Goal: Information Seeking & Learning: Learn about a topic

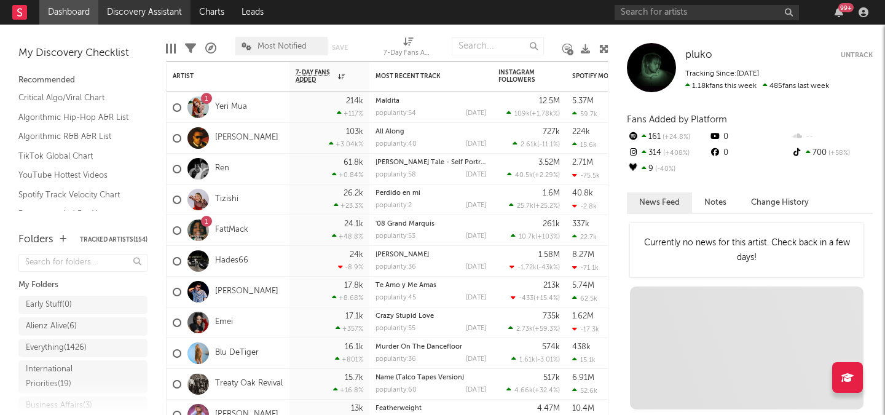
click at [140, 14] on link "Discovery Assistant" at bounding box center [144, 12] width 92 height 25
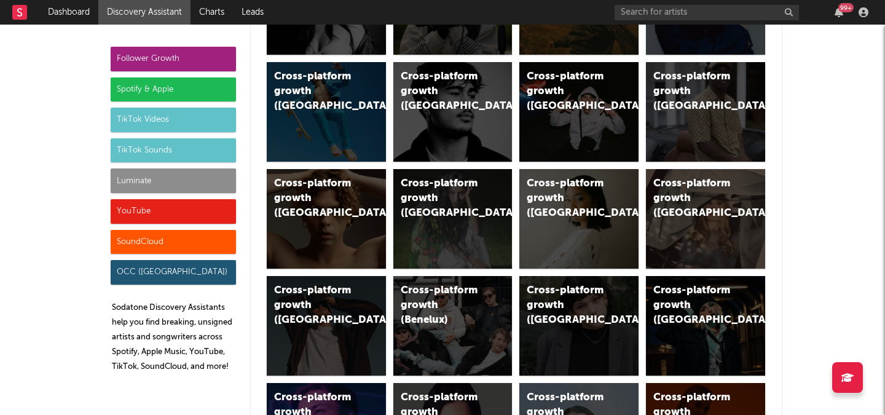
click at [194, 189] on div "Luminate" at bounding box center [173, 180] width 125 height 25
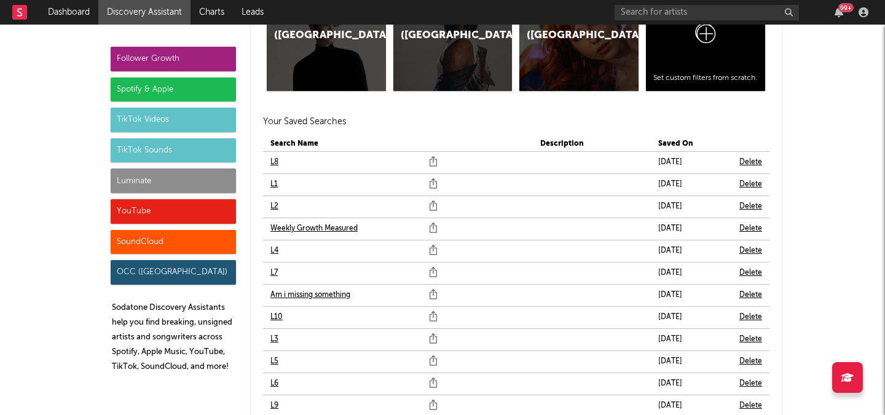
scroll to position [7523, 0]
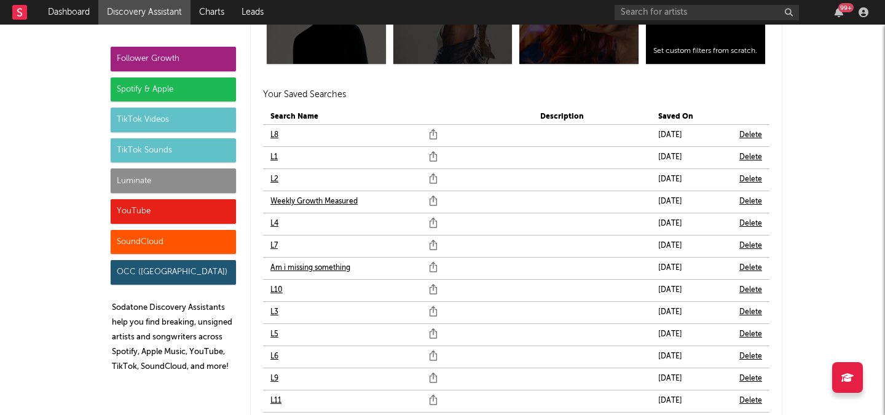
click at [429, 134] on icon at bounding box center [432, 135] width 7 height 7
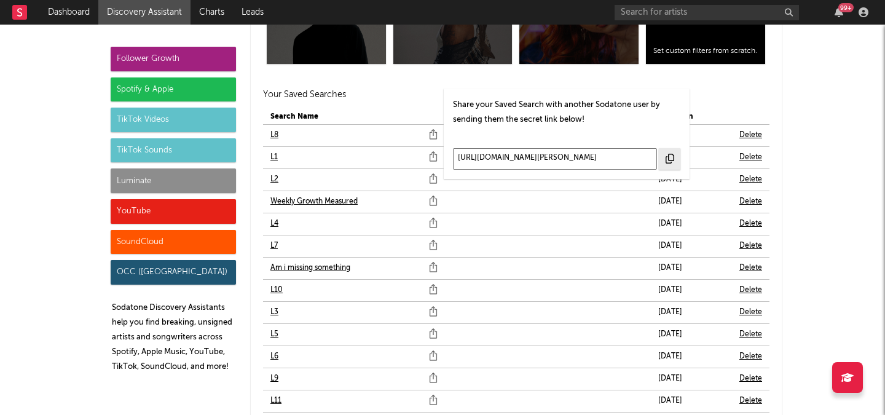
click at [670, 165] on div at bounding box center [670, 159] width 22 height 22
click at [564, 246] on td at bounding box center [592, 246] width 118 height 22
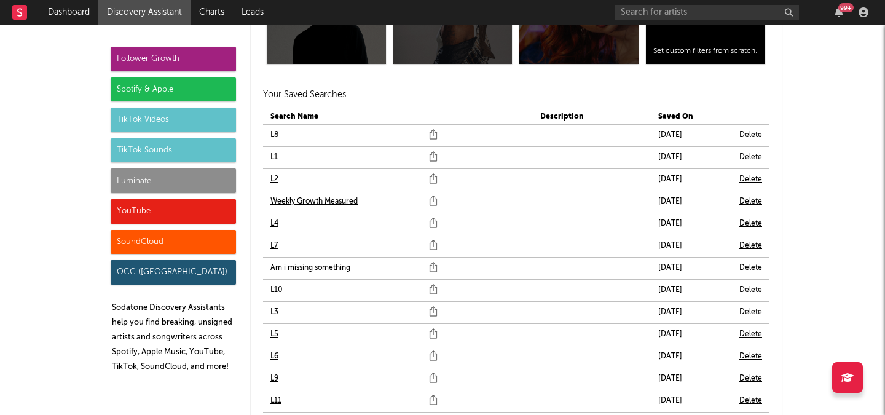
click at [437, 152] on icon at bounding box center [433, 157] width 12 height 20
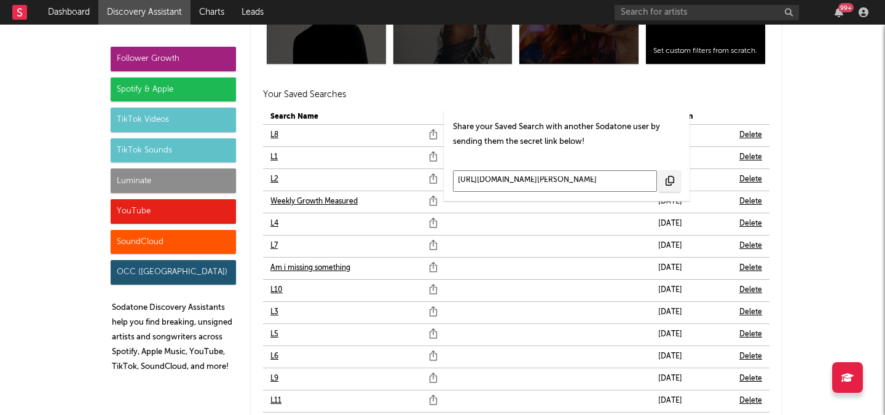
click at [523, 187] on input "[URL][DOMAIN_NAME][PERSON_NAME]" at bounding box center [555, 181] width 204 height 22
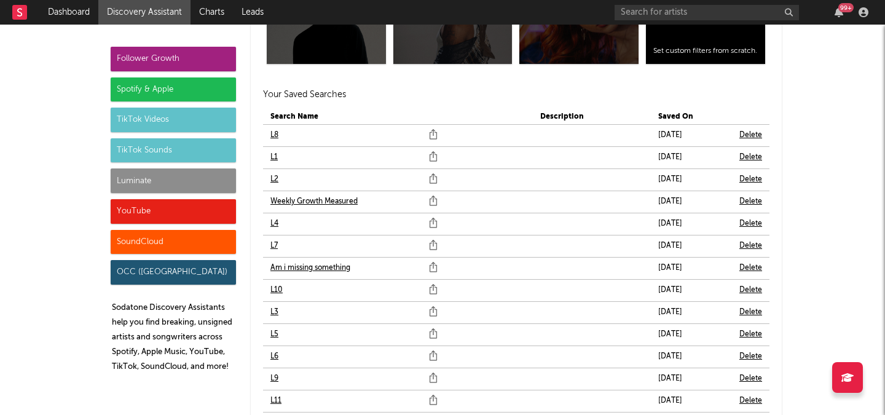
click at [426, 179] on td "L2" at bounding box center [351, 180] width 177 height 22
click at [433, 179] on icon at bounding box center [433, 176] width 4 height 7
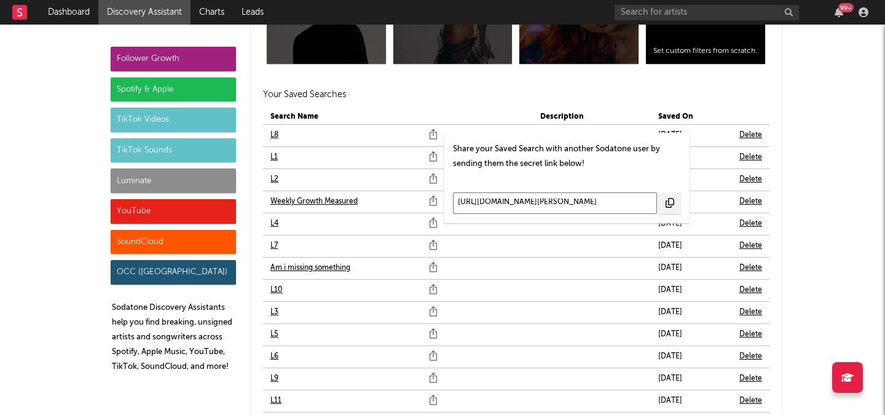
click at [492, 200] on input "[URL][DOMAIN_NAME][PERSON_NAME]" at bounding box center [555, 203] width 204 height 22
click at [431, 201] on icon at bounding box center [433, 202] width 12 height 20
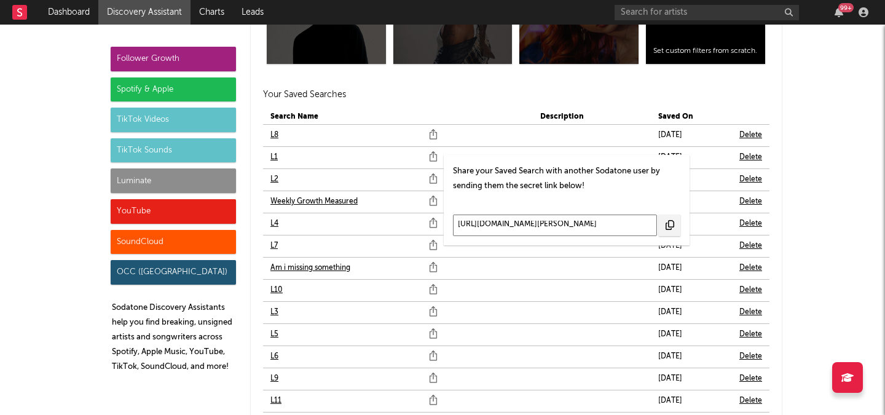
click at [527, 233] on input "[URL][DOMAIN_NAME][PERSON_NAME]" at bounding box center [555, 225] width 204 height 22
click at [431, 205] on icon at bounding box center [432, 201] width 7 height 7
click at [434, 223] on icon at bounding box center [433, 224] width 12 height 20
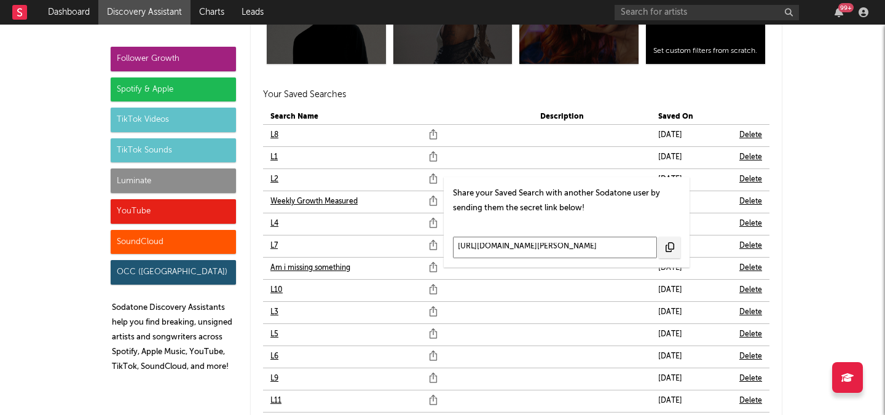
click at [509, 249] on input "[URL][DOMAIN_NAME][PERSON_NAME]" at bounding box center [555, 248] width 204 height 22
click at [426, 243] on td "L7" at bounding box center [351, 246] width 177 height 22
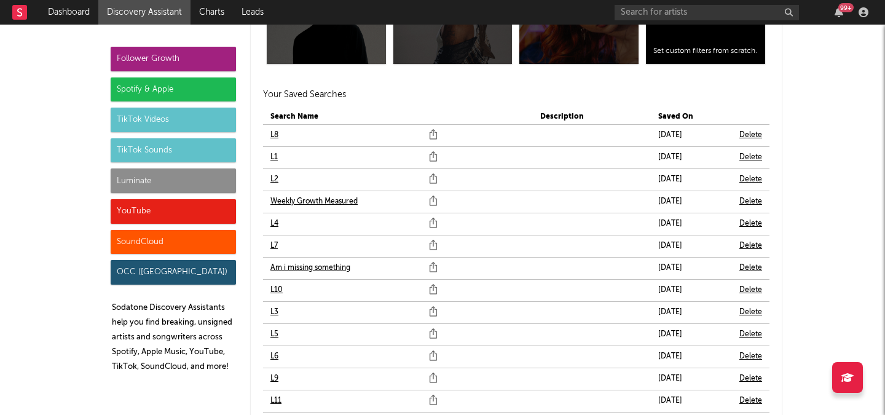
click at [429, 245] on icon at bounding box center [433, 246] width 12 height 20
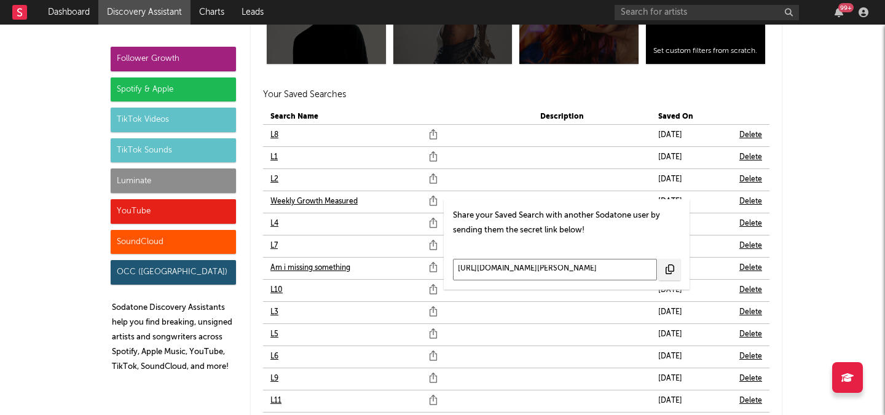
click at [503, 272] on input "[URL][DOMAIN_NAME][PERSON_NAME]" at bounding box center [555, 270] width 204 height 22
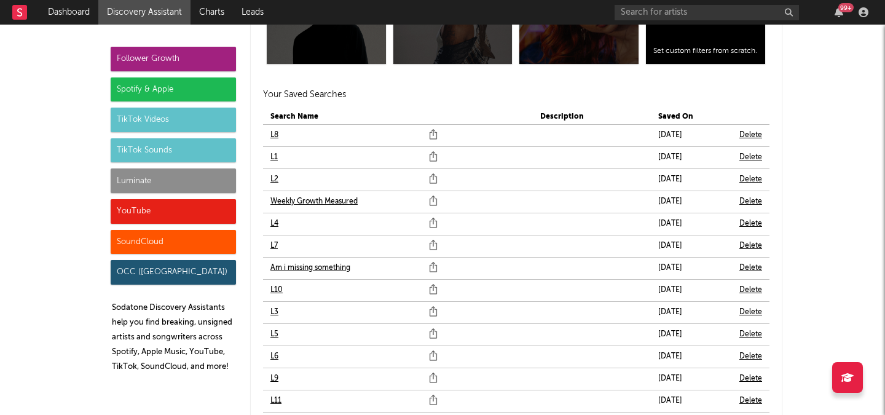
click at [435, 270] on icon at bounding box center [433, 268] width 12 height 20
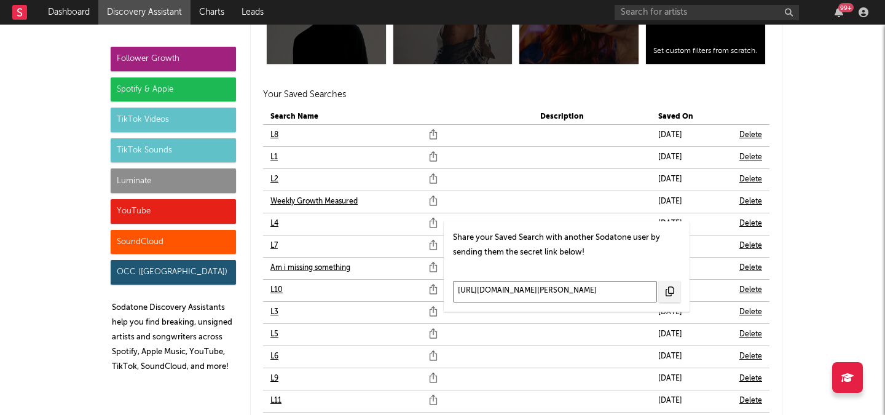
click at [479, 300] on input "[URL][DOMAIN_NAME][PERSON_NAME]" at bounding box center [555, 292] width 204 height 22
click at [428, 289] on icon at bounding box center [433, 290] width 12 height 20
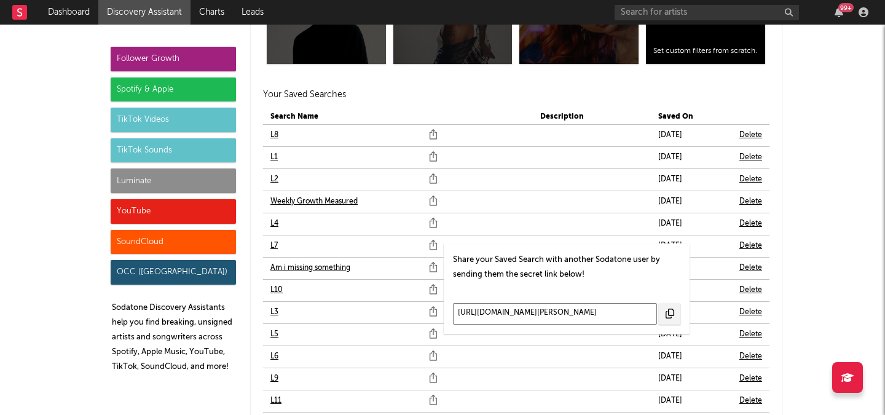
click at [498, 318] on input "[URL][DOMAIN_NAME][PERSON_NAME]" at bounding box center [555, 314] width 204 height 22
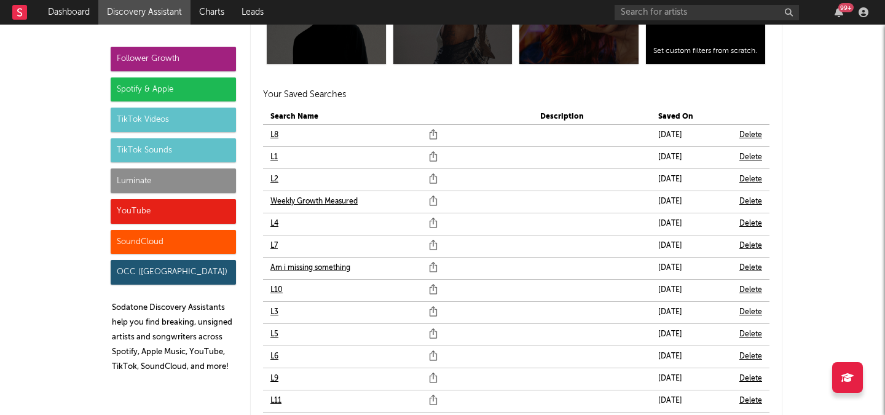
click at [437, 314] on icon at bounding box center [433, 312] width 12 height 20
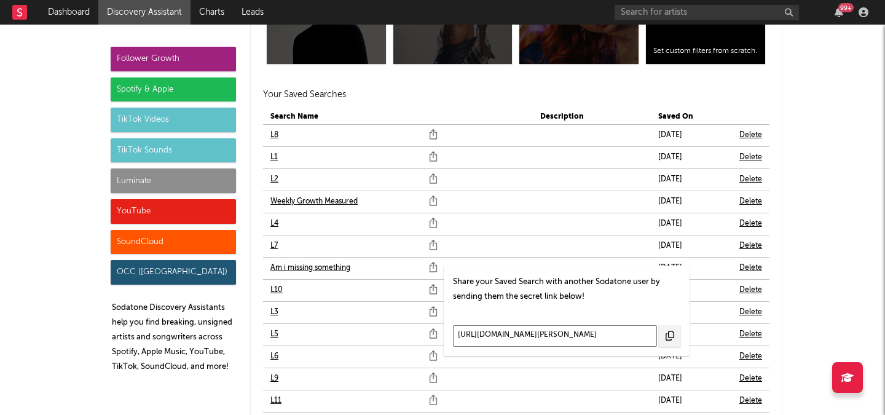
click at [488, 331] on input "[URL][DOMAIN_NAME][PERSON_NAME]" at bounding box center [555, 336] width 204 height 22
click at [436, 332] on icon at bounding box center [432, 334] width 7 height 7
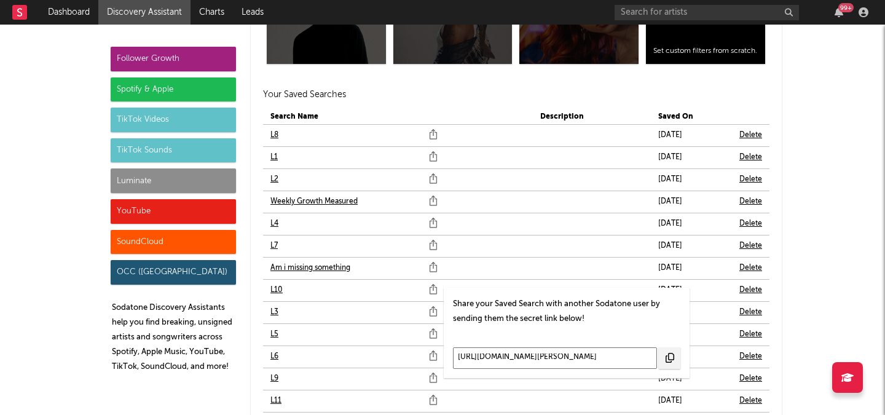
click at [485, 357] on input "[URL][DOMAIN_NAME][PERSON_NAME]" at bounding box center [555, 358] width 204 height 22
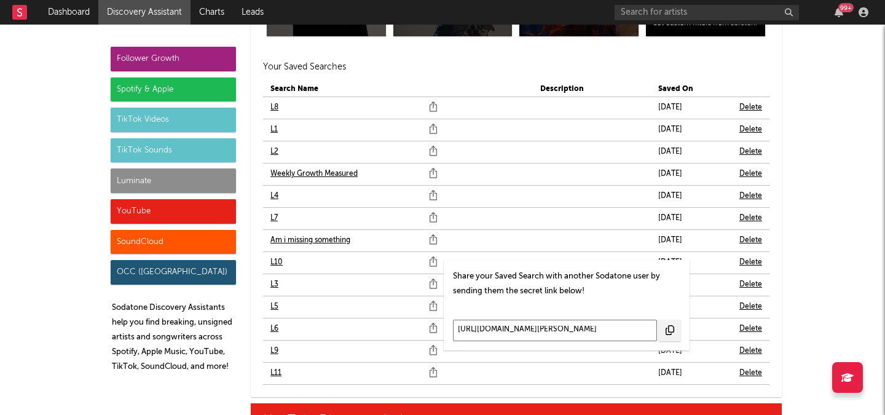
scroll to position [7560, 0]
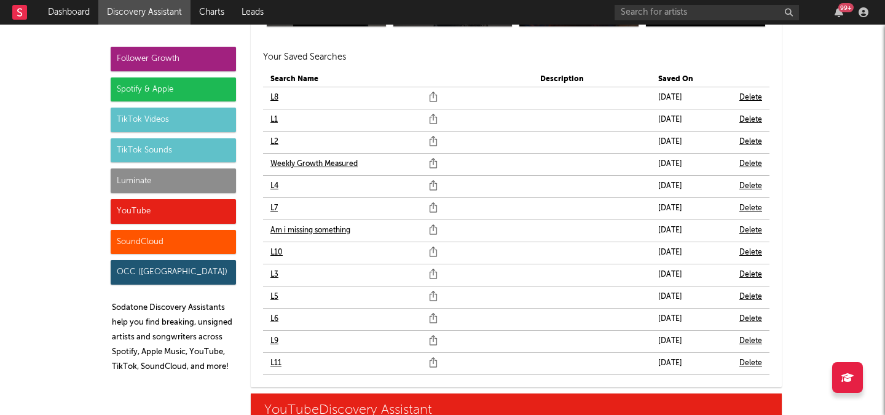
click at [431, 273] on icon at bounding box center [433, 275] width 12 height 20
click at [433, 291] on icon at bounding box center [433, 294] width 4 height 7
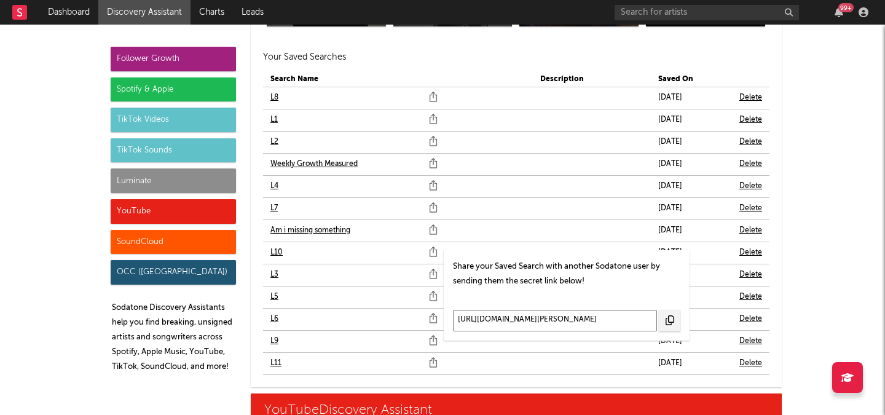
click at [435, 316] on icon at bounding box center [433, 319] width 12 height 20
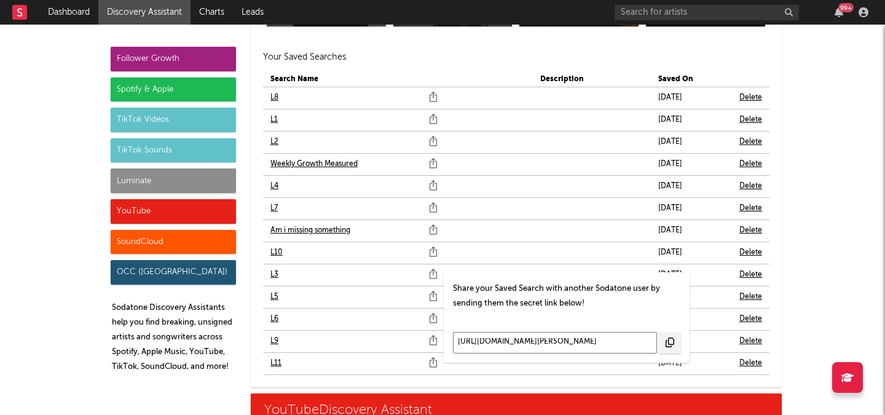
click at [491, 332] on input "[URL][DOMAIN_NAME][PERSON_NAME]" at bounding box center [555, 343] width 204 height 22
click at [435, 342] on icon at bounding box center [433, 341] width 12 height 20
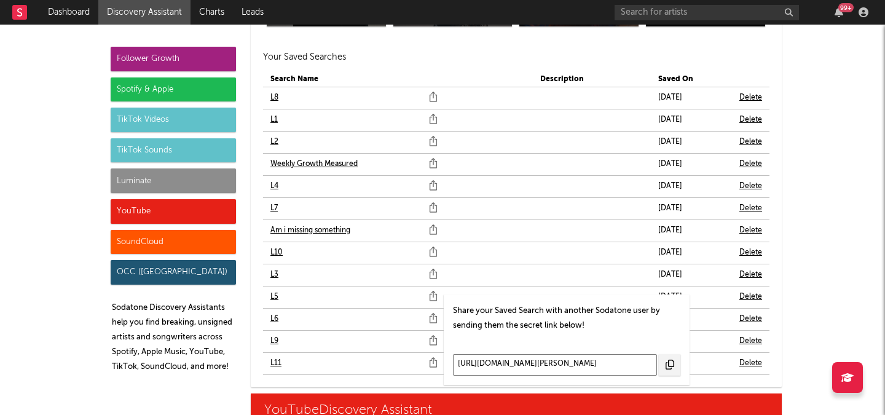
click at [497, 370] on input "[URL][DOMAIN_NAME][PERSON_NAME]" at bounding box center [555, 365] width 204 height 22
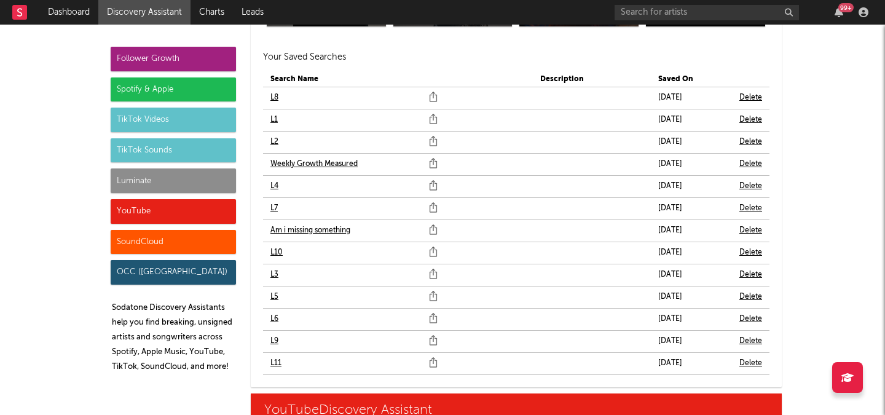
click at [437, 361] on icon at bounding box center [433, 363] width 12 height 20
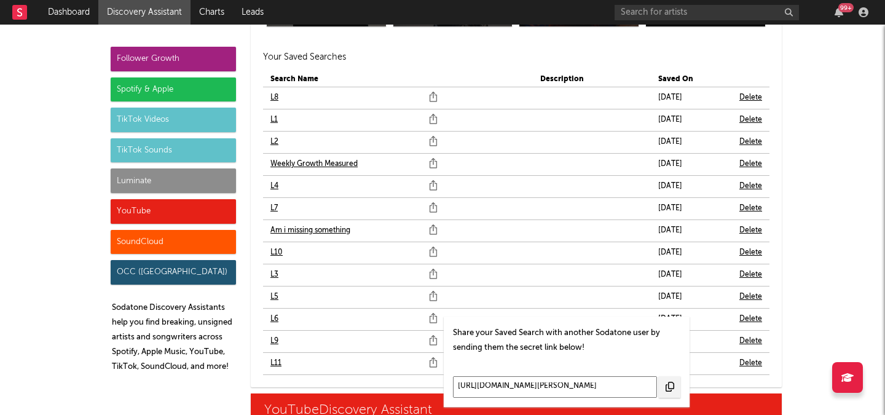
click at [498, 390] on input "[URL][DOMAIN_NAME][PERSON_NAME]" at bounding box center [555, 387] width 204 height 22
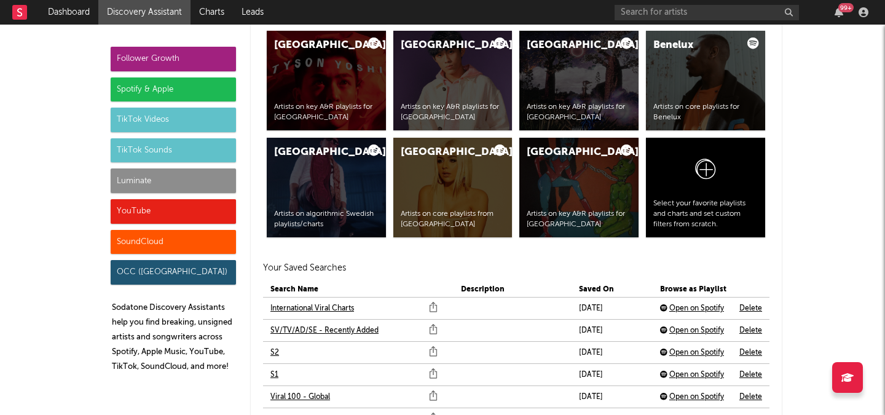
scroll to position [2579, 0]
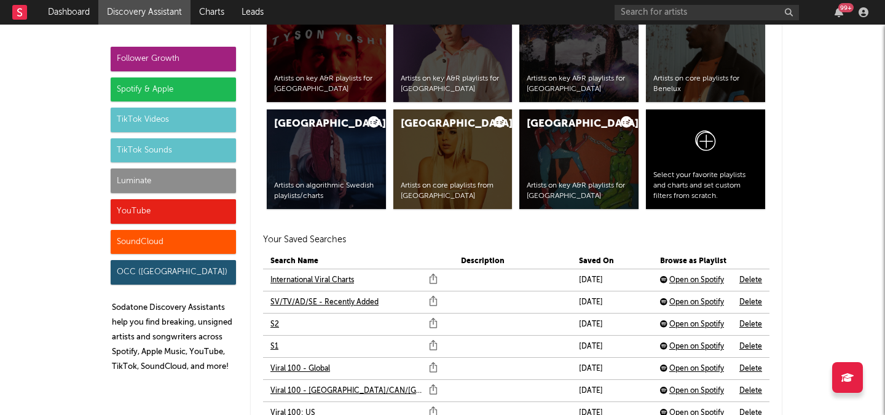
click at [431, 276] on icon at bounding box center [433, 277] width 4 height 7
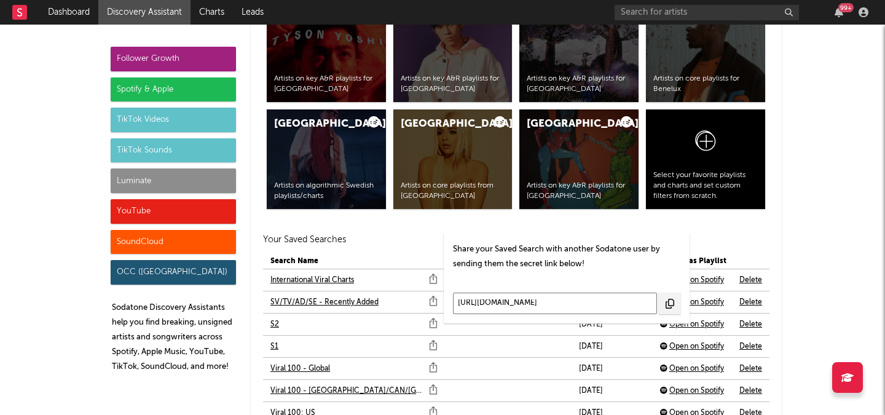
click at [525, 308] on input "[URL][DOMAIN_NAME]" at bounding box center [555, 303] width 204 height 22
click at [429, 323] on icon at bounding box center [432, 324] width 7 height 7
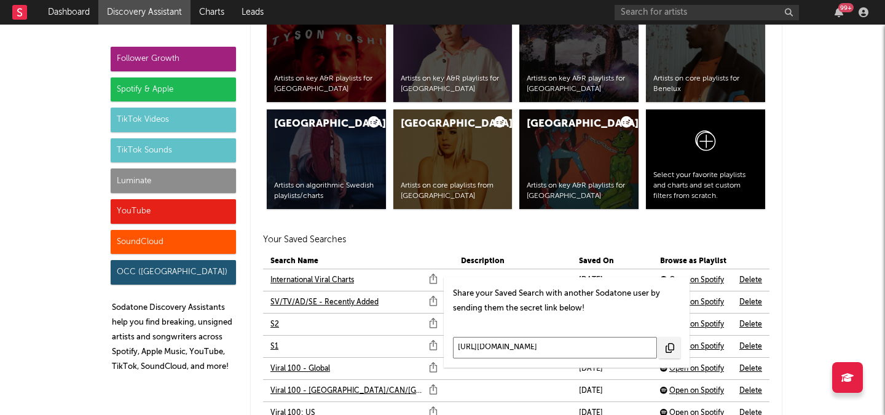
click at [494, 345] on input "[URL][DOMAIN_NAME]" at bounding box center [555, 348] width 204 height 22
click at [429, 343] on icon at bounding box center [433, 346] width 12 height 20
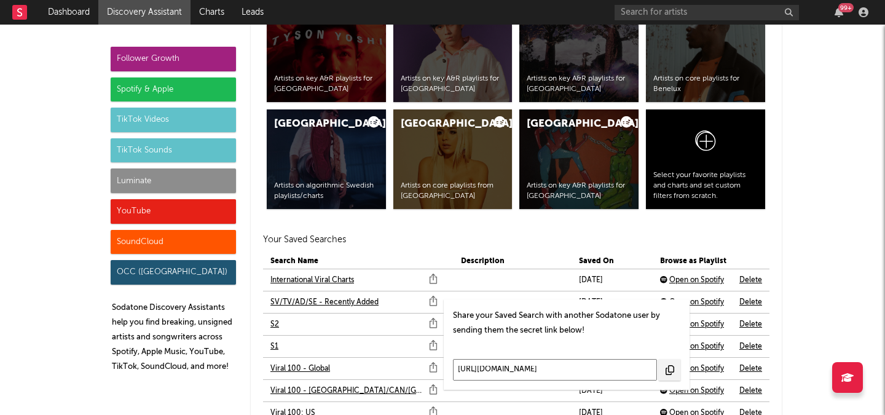
click at [480, 366] on input "[URL][DOMAIN_NAME]" at bounding box center [555, 370] width 204 height 22
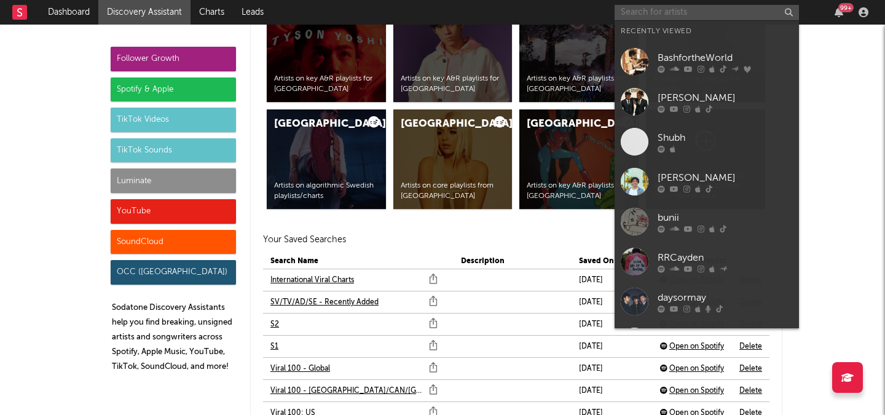
click at [632, 11] on input "text" at bounding box center [706, 12] width 184 height 15
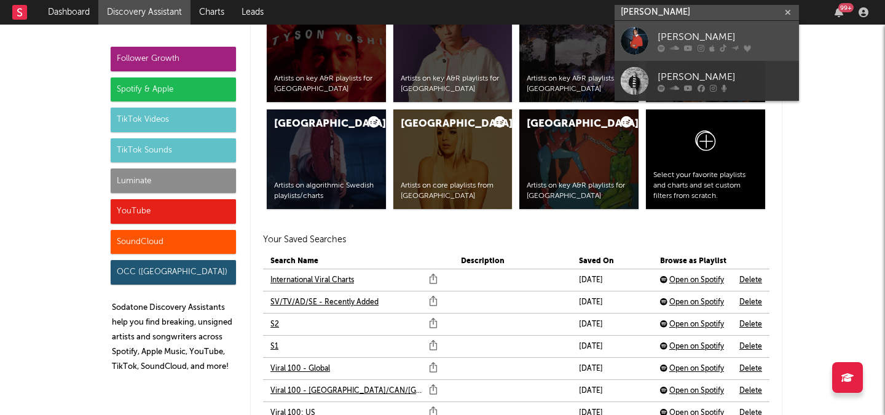
type input "[PERSON_NAME]"
click at [741, 37] on div "[PERSON_NAME]" at bounding box center [724, 36] width 135 height 15
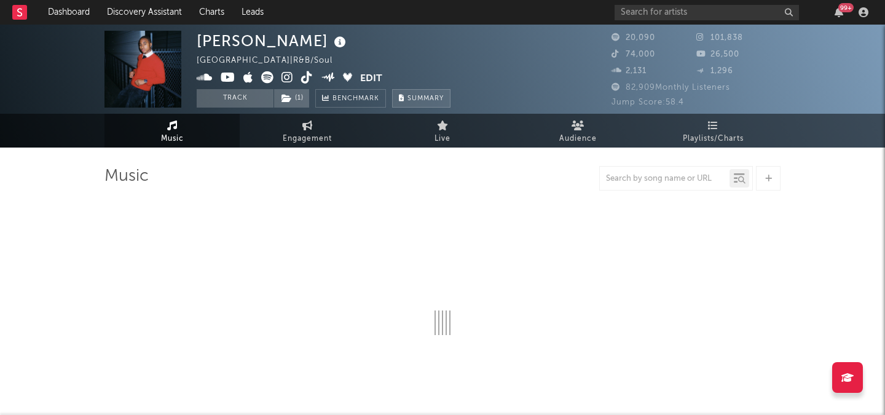
select select "6m"
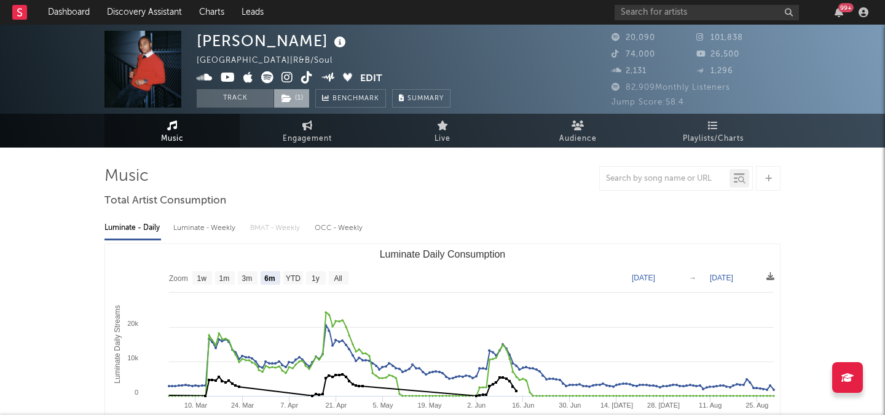
click at [283, 94] on icon at bounding box center [286, 98] width 10 height 9
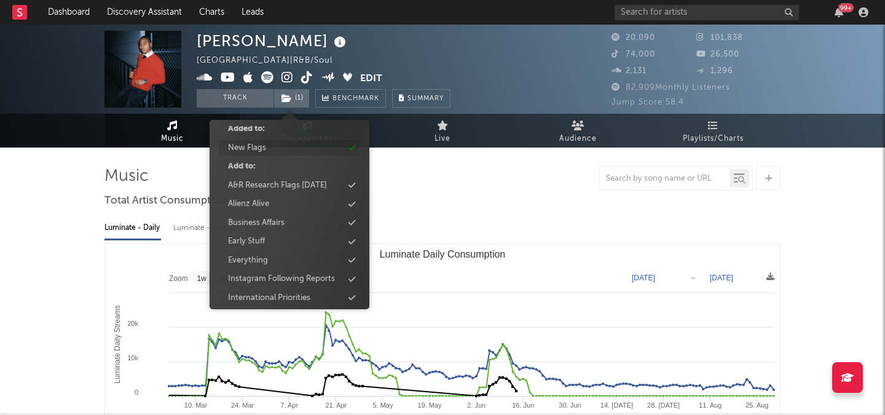
scroll to position [87, 0]
click at [296, 222] on div "Business Affairs" at bounding box center [289, 221] width 141 height 16
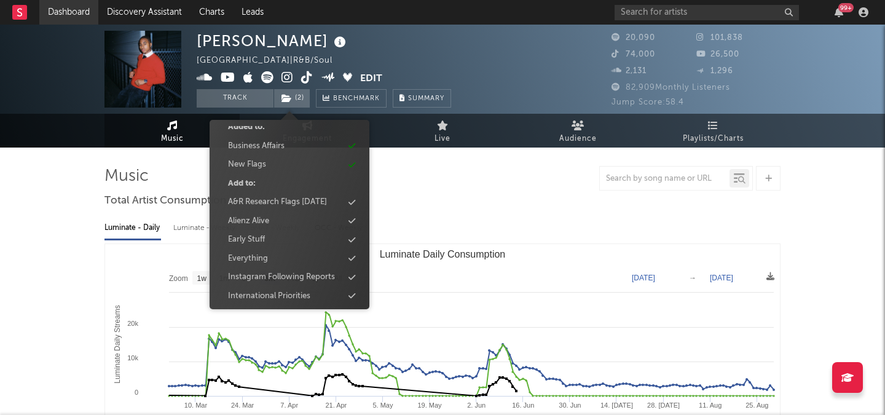
click at [76, 12] on link "Dashboard" at bounding box center [68, 12] width 59 height 25
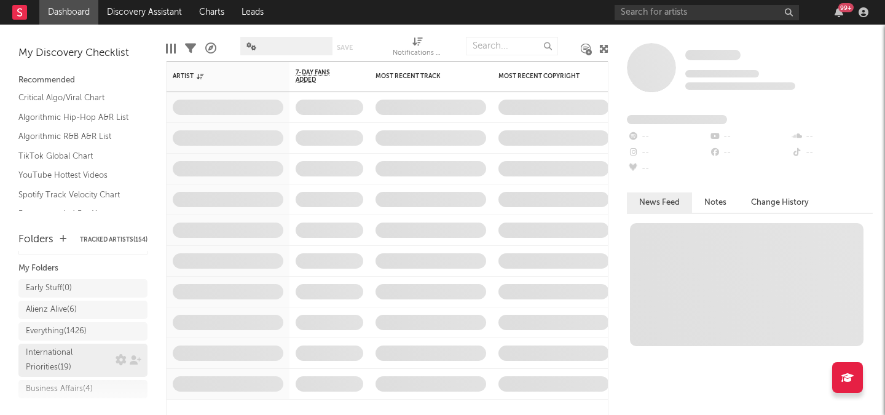
scroll to position [29, 0]
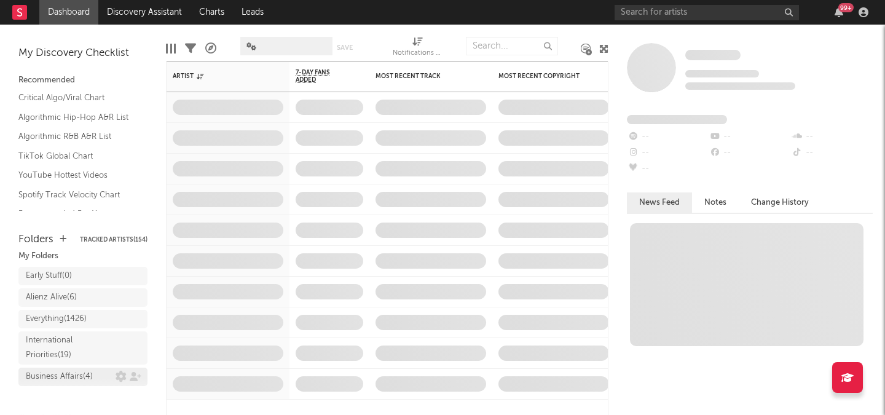
click at [84, 374] on div "Business Affairs ( 4 )" at bounding box center [59, 376] width 67 height 15
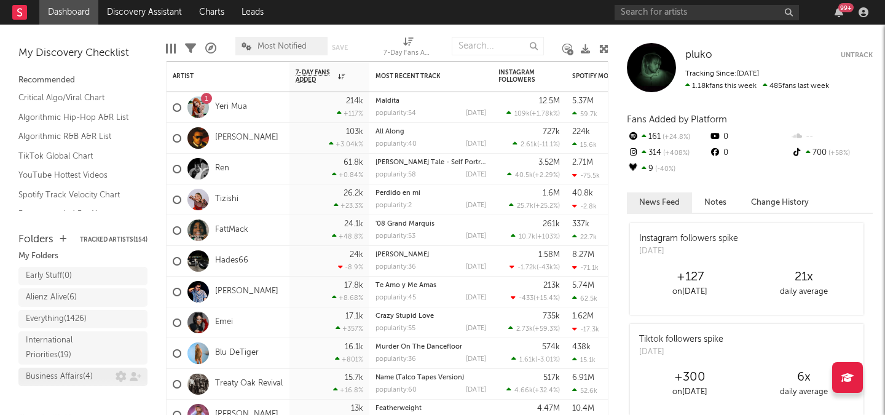
click at [93, 374] on div "Business Affairs ( 4 )" at bounding box center [71, 376] width 90 height 15
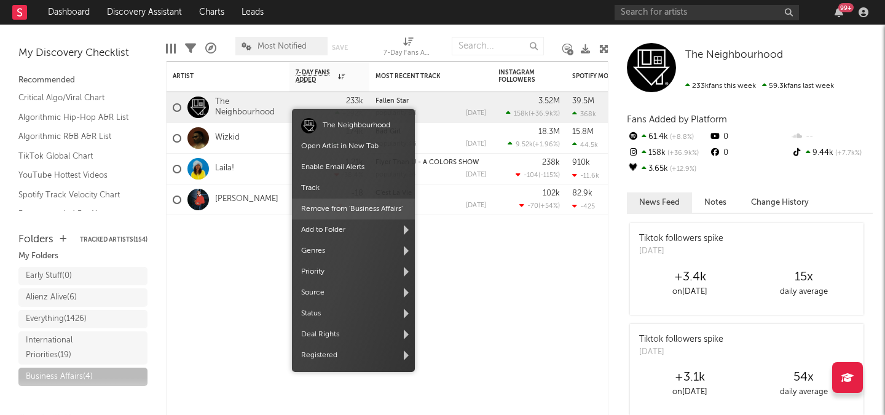
click at [332, 213] on span "Remove from ' Business Affairs '" at bounding box center [353, 208] width 123 height 21
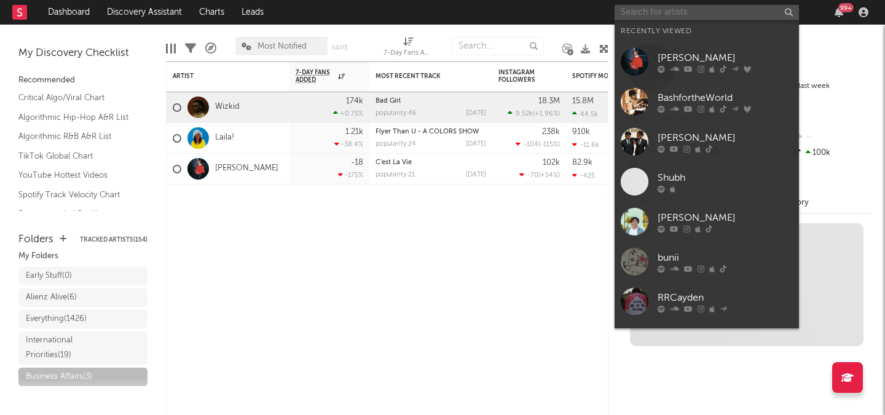
click at [660, 17] on input "text" at bounding box center [706, 12] width 184 height 15
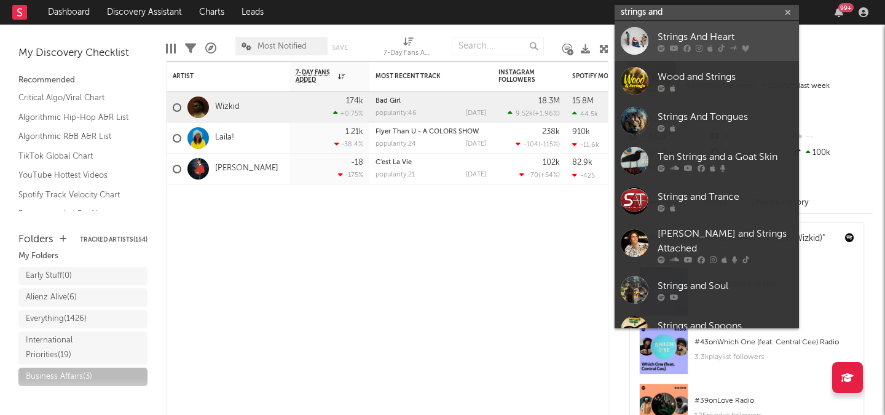
type input "strings and"
click at [699, 28] on link "Strings And Heart" at bounding box center [706, 41] width 184 height 40
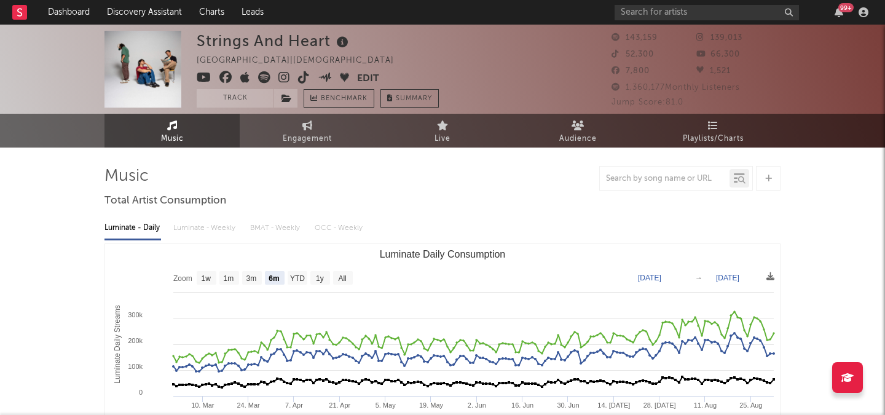
select select "6m"
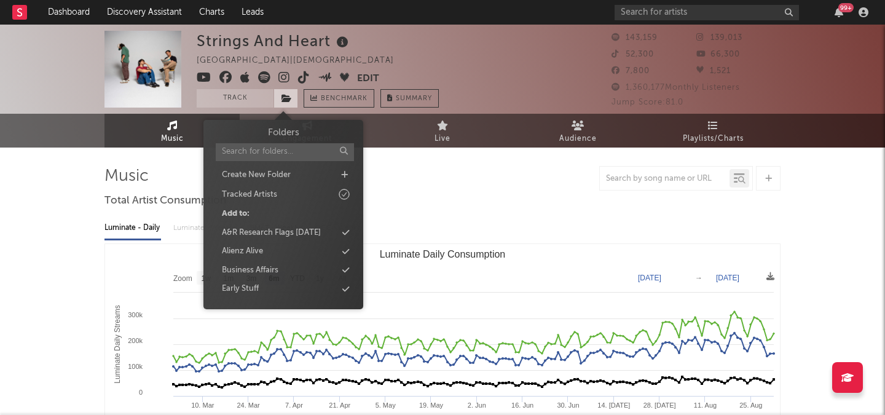
click at [288, 95] on icon at bounding box center [286, 98] width 10 height 9
click at [276, 267] on div "Business Affairs" at bounding box center [250, 270] width 57 height 12
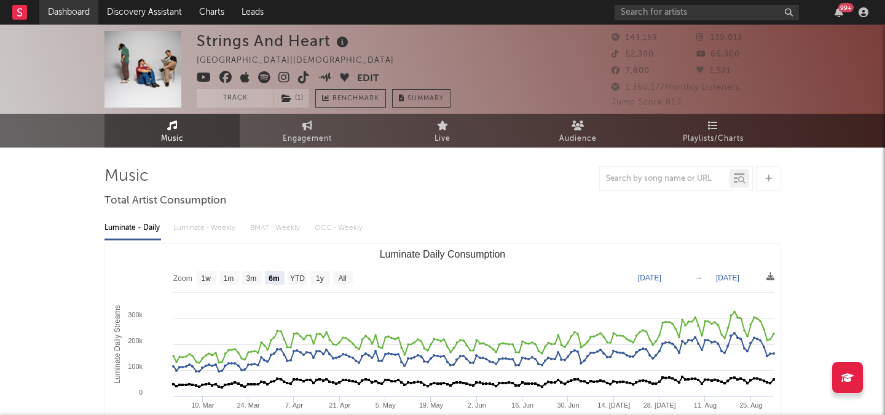
click at [79, 10] on link "Dashboard" at bounding box center [68, 12] width 59 height 25
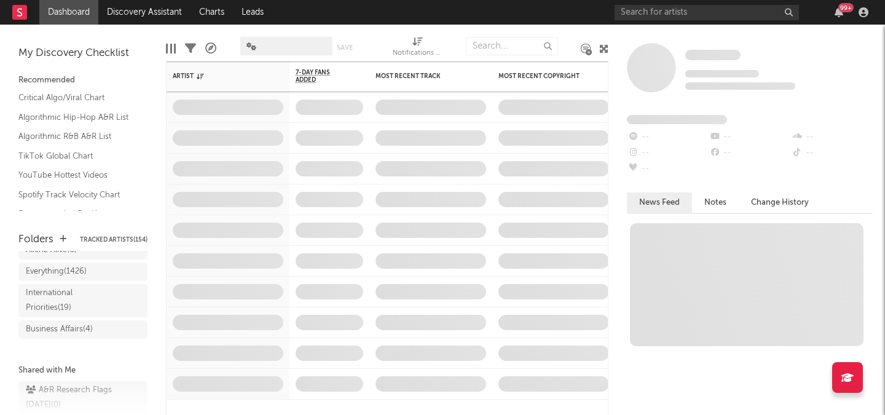
scroll to position [89, 0]
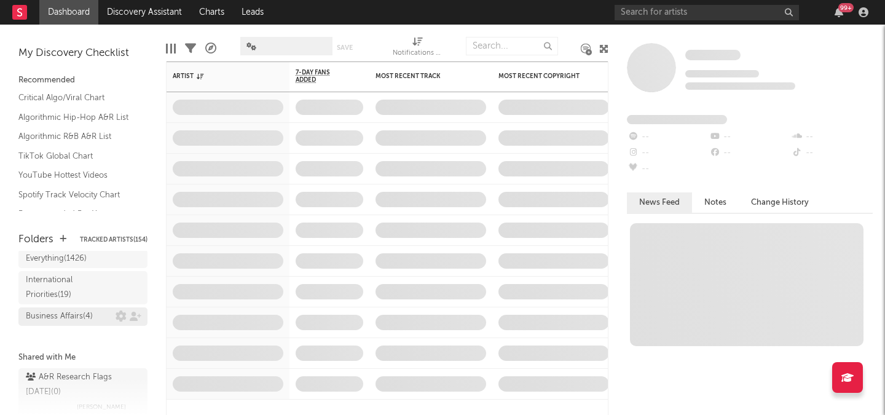
click at [96, 318] on div "Business Affairs ( 4 )" at bounding box center [71, 316] width 90 height 15
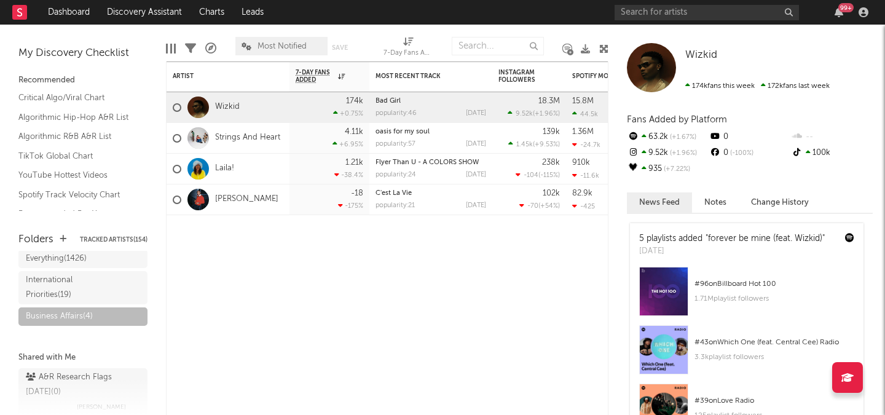
click at [272, 49] on span "Most Notified" at bounding box center [281, 46] width 49 height 8
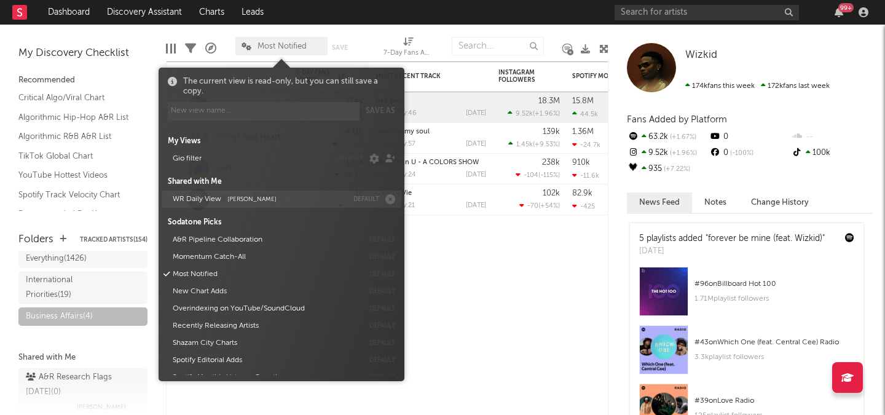
click at [264, 200] on button "WR Daily View [PERSON_NAME]" at bounding box center [257, 198] width 179 height 17
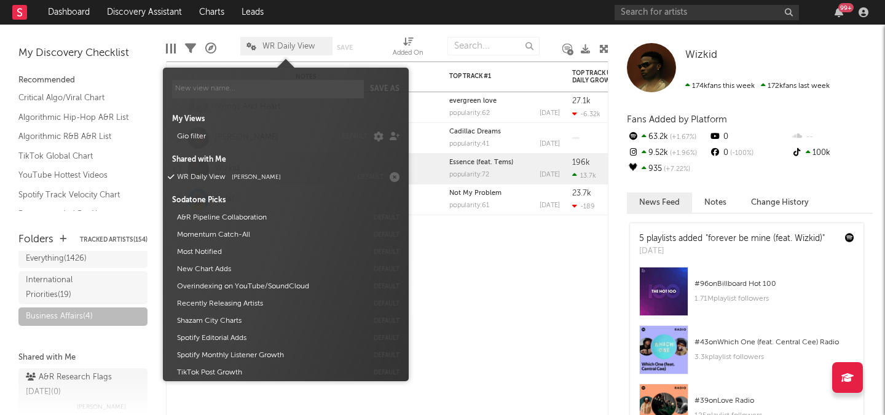
click at [561, 32] on div "Edit Columns Filters A&R Pipeline WR Daily View Save Save as Added On" at bounding box center [387, 43] width 442 height 37
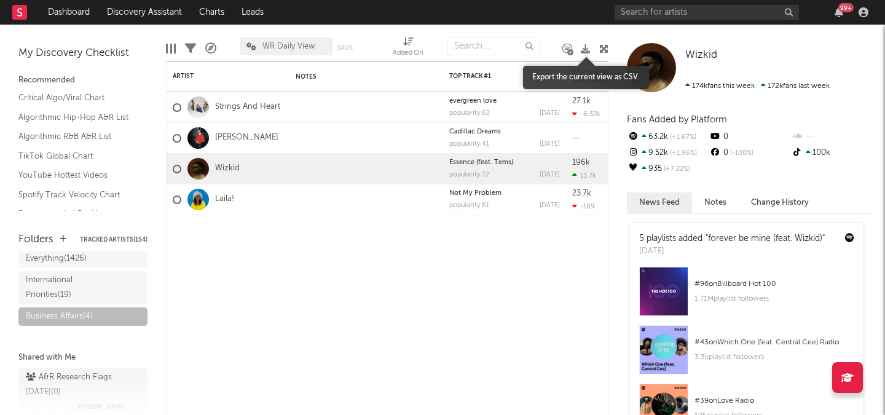
click at [586, 51] on icon at bounding box center [585, 48] width 9 height 9
click at [223, 137] on link "[PERSON_NAME]" at bounding box center [246, 138] width 63 height 10
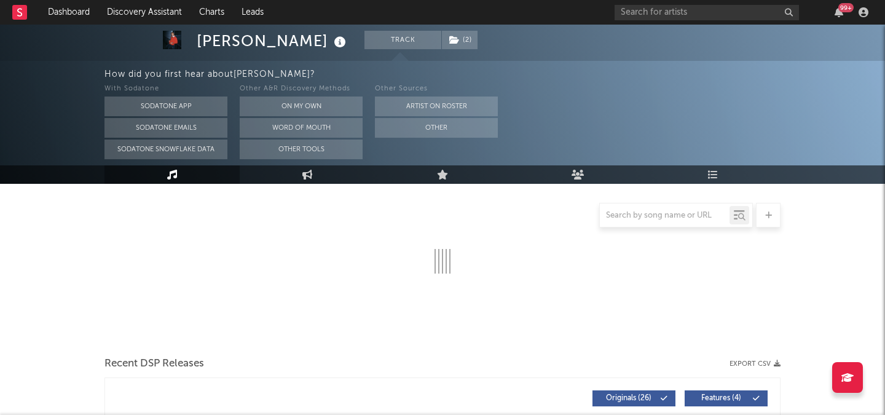
select select "6m"
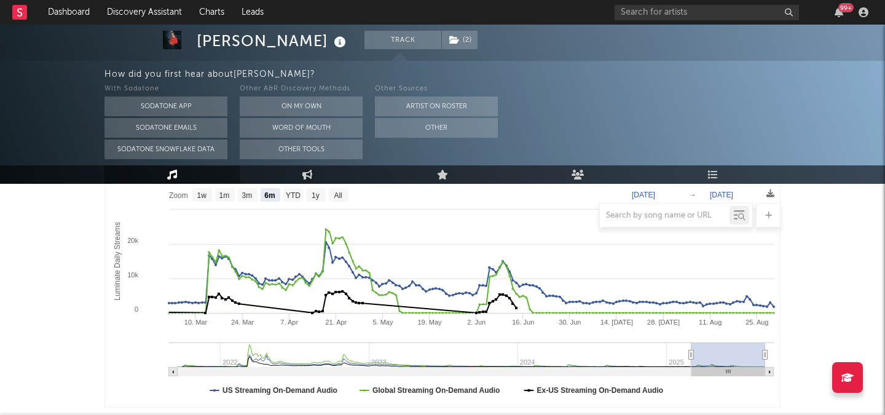
scroll to position [210, 0]
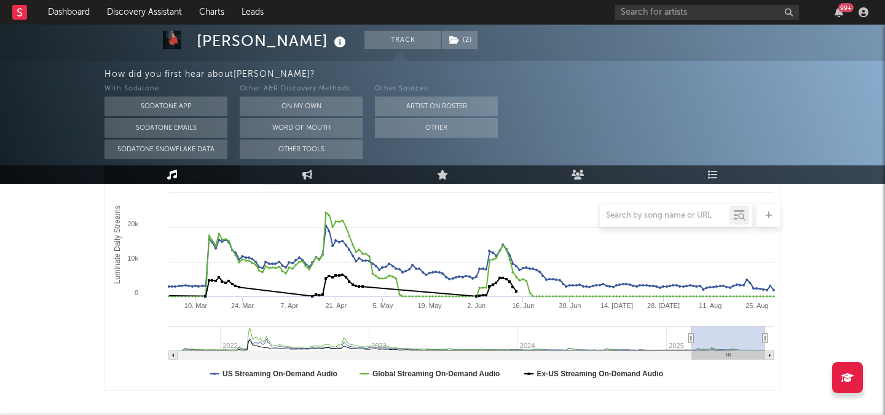
select select "6m"
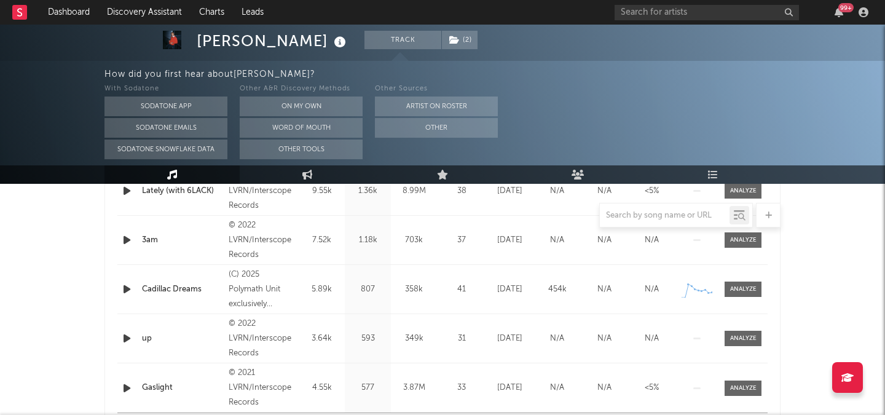
scroll to position [552, 0]
